Goal: Information Seeking & Learning: Learn about a topic

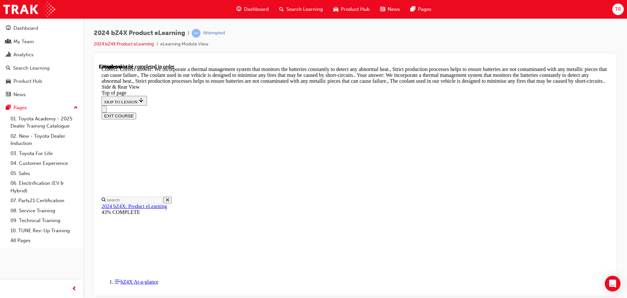
scroll to position [22, 0]
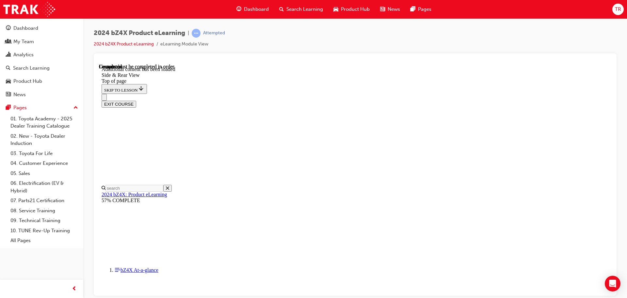
scroll to position [2155, 0]
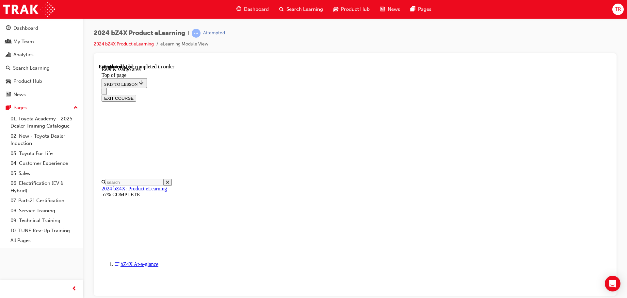
scroll to position [216, 0]
